Goal: Browse casually: Explore the website without a specific task or goal

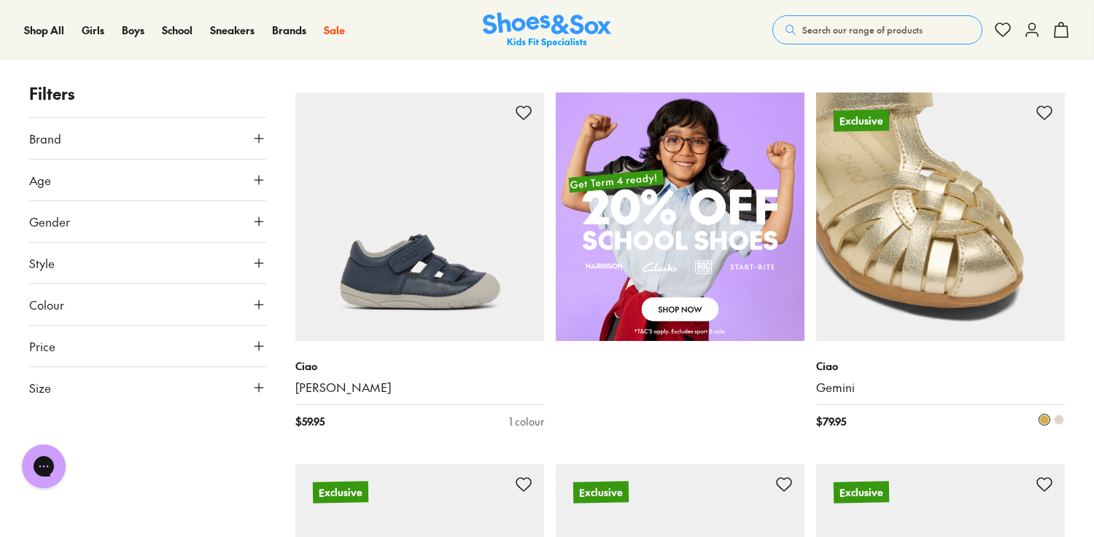
click at [1059, 420] on span at bounding box center [1059, 420] width 10 height 10
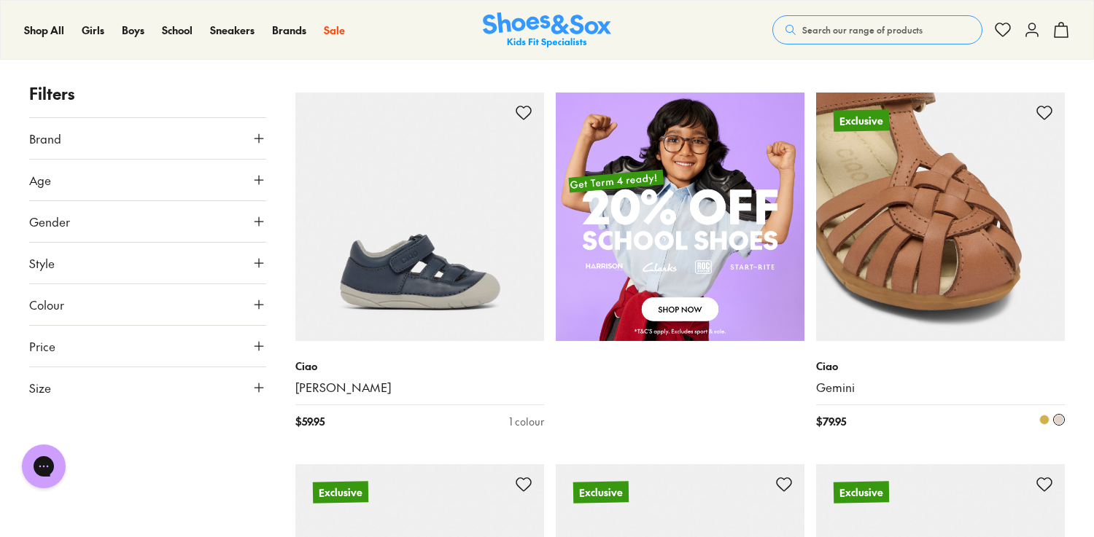
click at [1043, 420] on span at bounding box center [1044, 420] width 10 height 10
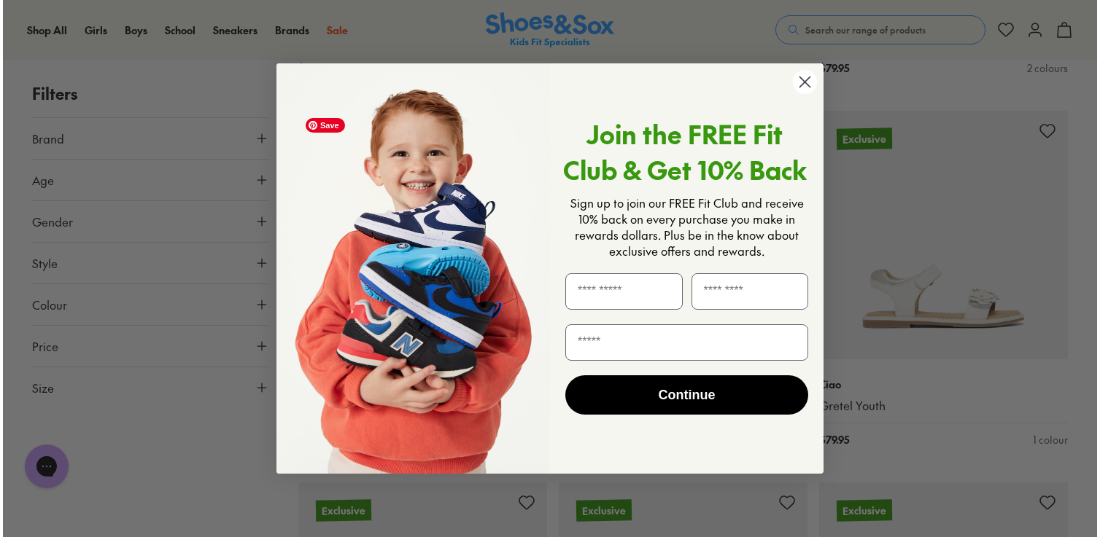
scroll to position [1315, 0]
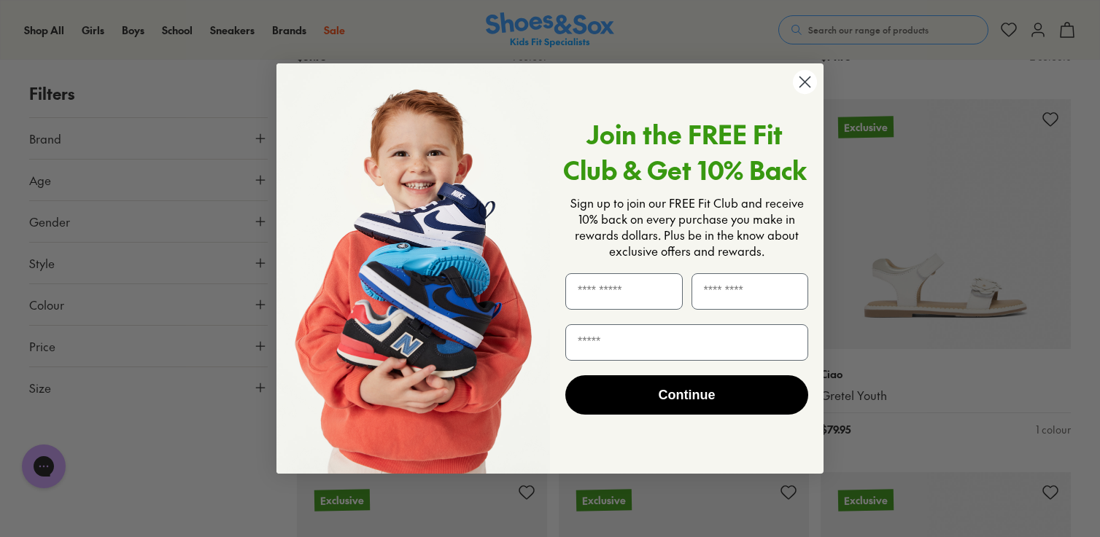
click at [806, 82] on circle "Close dialog" at bounding box center [805, 82] width 24 height 24
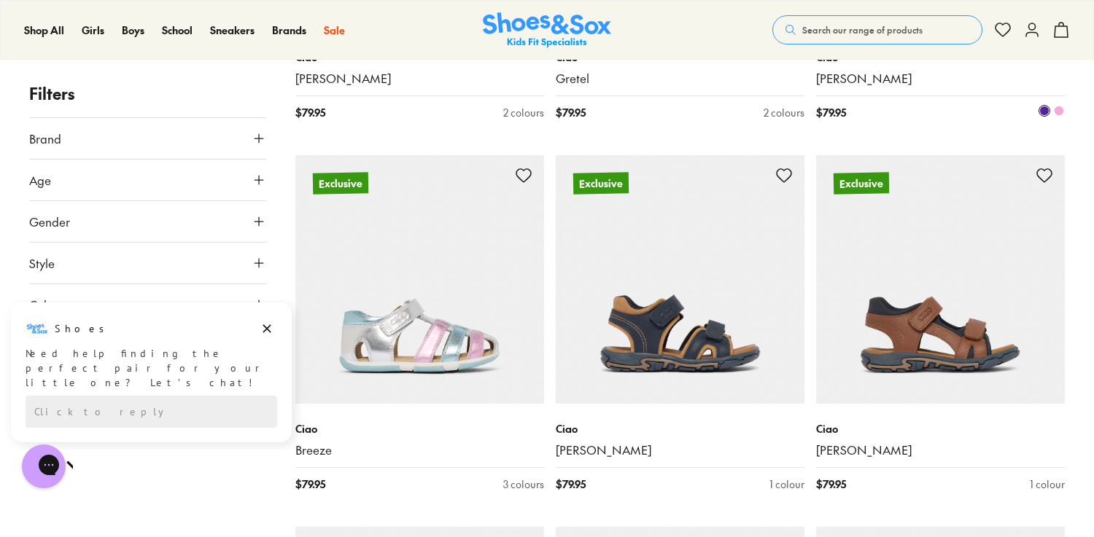
scroll to position [2060, 0]
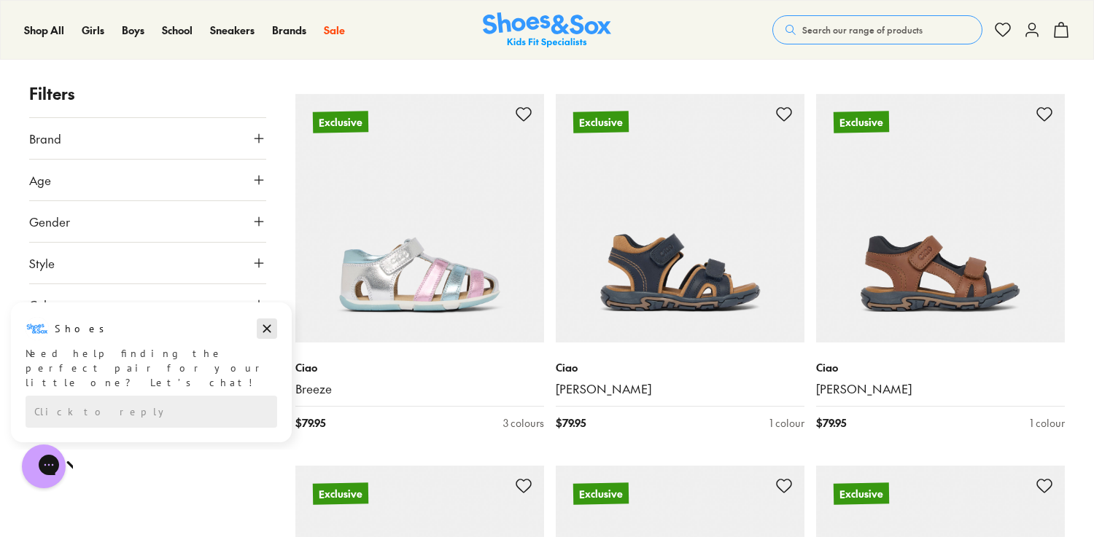
drag, startPoint x: 267, startPoint y: 326, endPoint x: 271, endPoint y: 610, distance: 284.4
click at [267, 326] on icon "Dismiss campaign" at bounding box center [267, 328] width 15 height 17
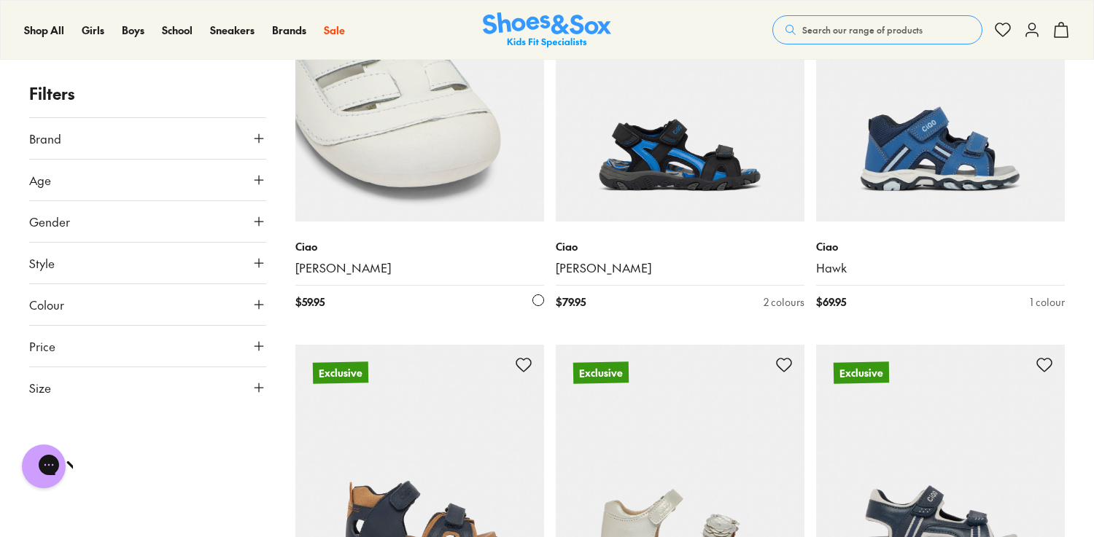
scroll to position [3010, 0]
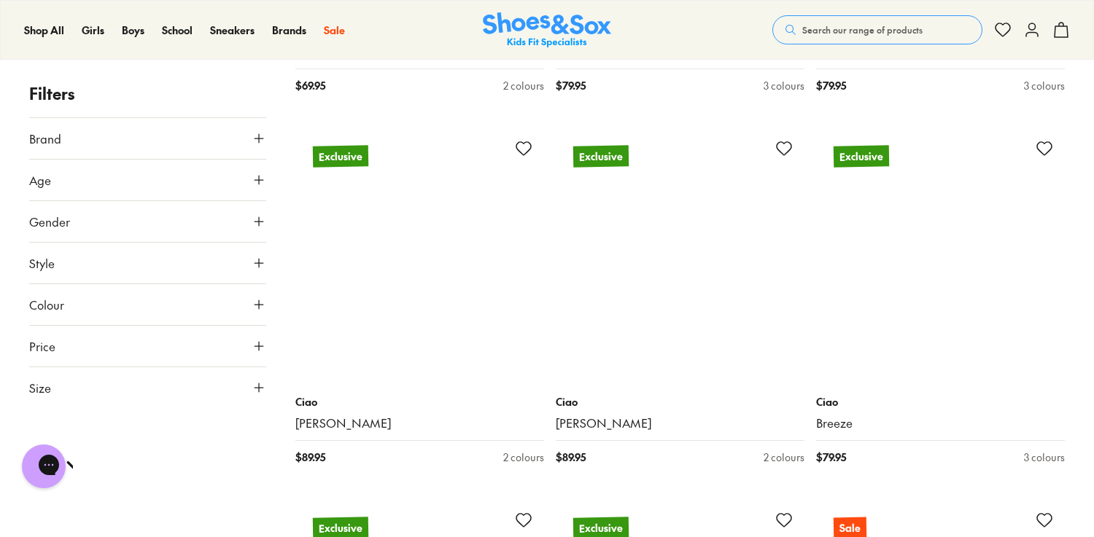
scroll to position [6499, 0]
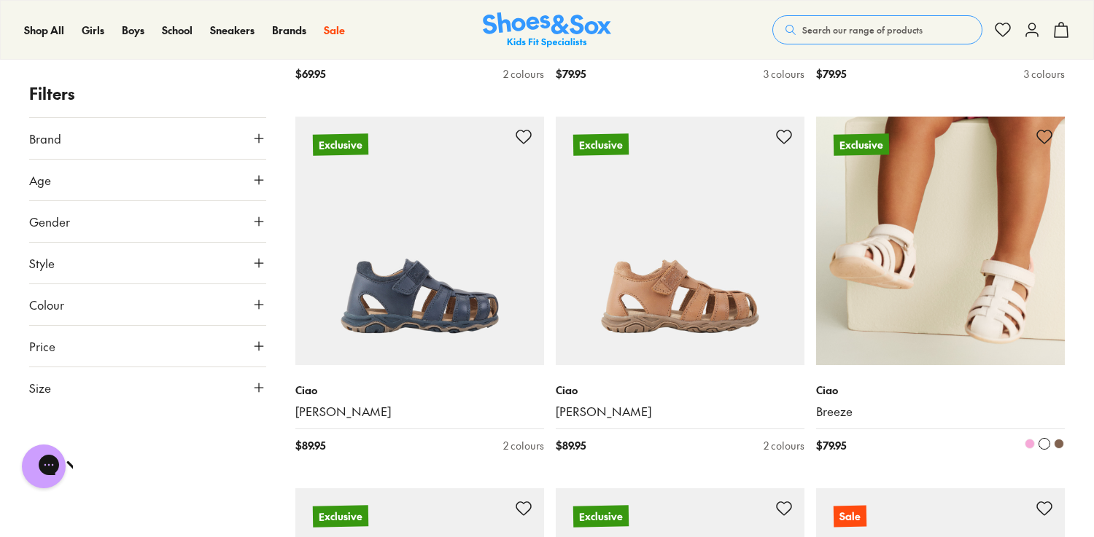
click at [1029, 444] on span at bounding box center [1029, 444] width 10 height 10
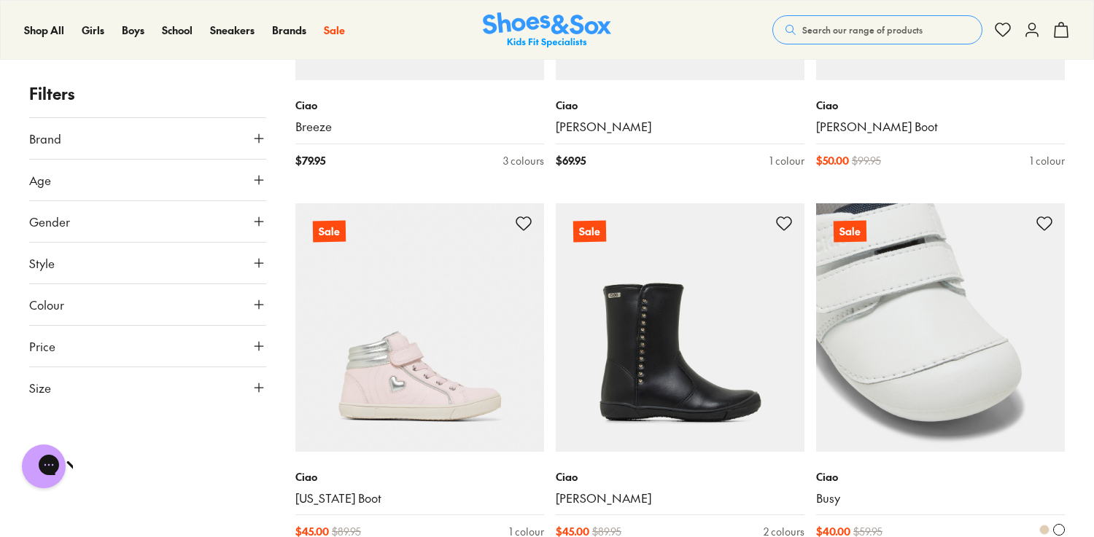
scroll to position [7311, 0]
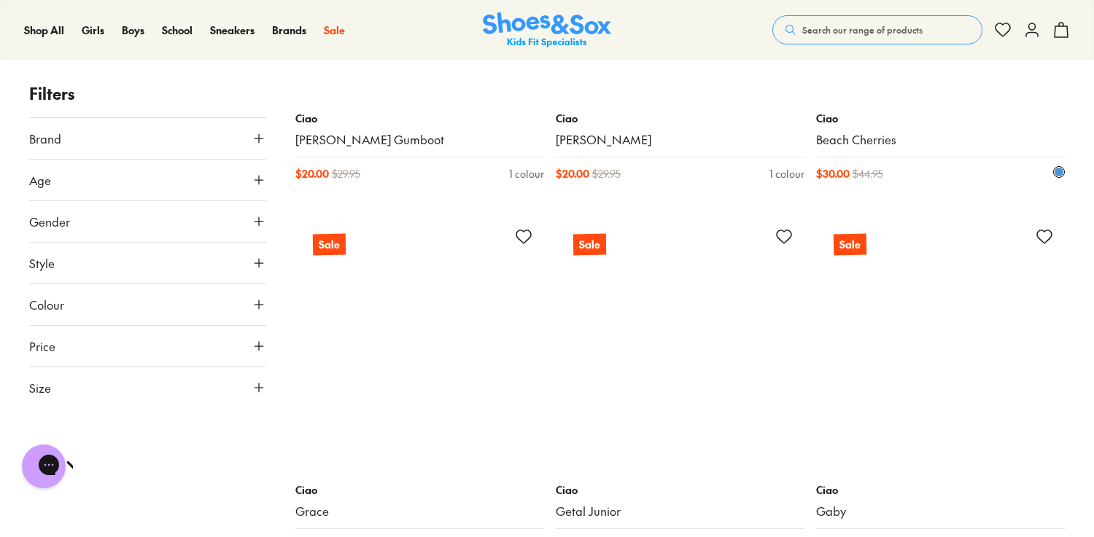
scroll to position [10949, 0]
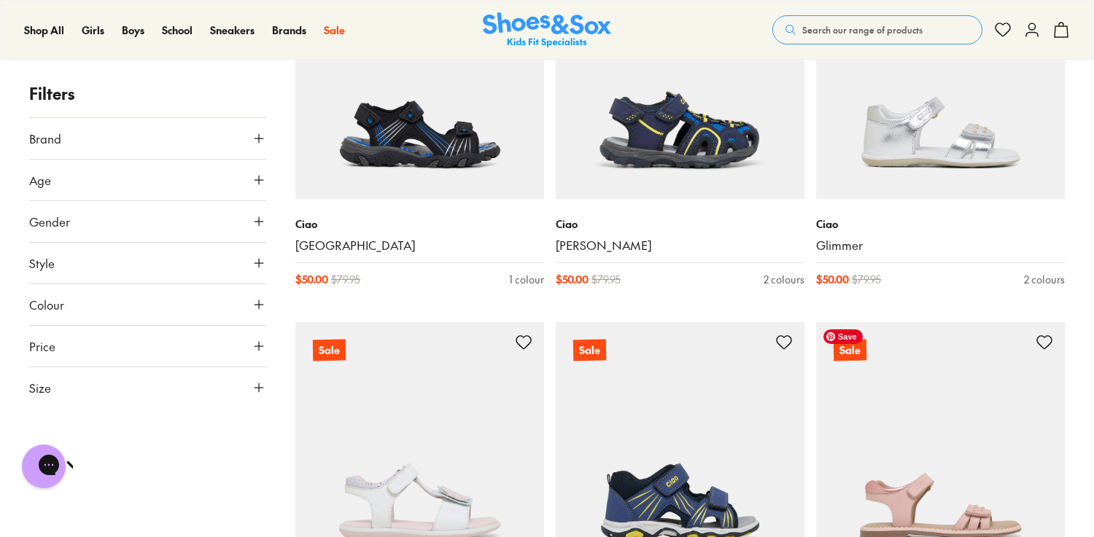
scroll to position [11443, 0]
